Goal: Entertainment & Leisure: Consume media (video, audio)

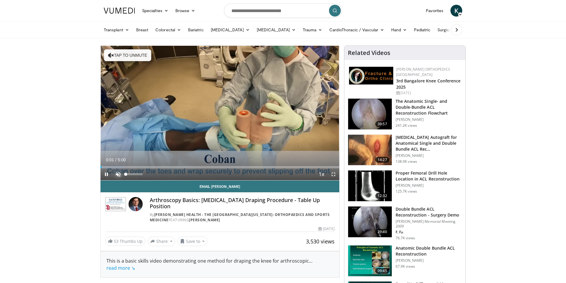
click at [119, 175] on span "Video Player" at bounding box center [118, 174] width 12 height 12
click at [333, 172] on span "Video Player" at bounding box center [334, 174] width 12 height 12
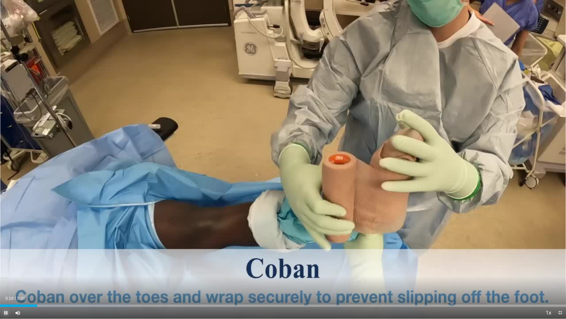
click at [7, 282] on span "Video Player" at bounding box center [6, 312] width 12 height 12
click at [0, 282] on button "Play" at bounding box center [6, 312] width 12 height 12
click at [0, 282] on button "Pause" at bounding box center [6, 312] width 12 height 12
click at [0, 282] on button "Play" at bounding box center [6, 312] width 12 height 12
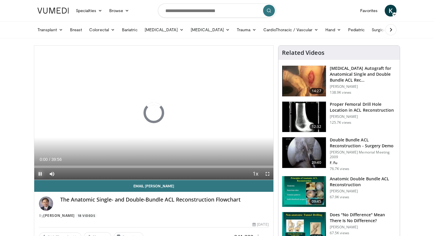
click at [40, 173] on span "Video Player" at bounding box center [40, 174] width 12 height 12
